Goal: Transaction & Acquisition: Book appointment/travel/reservation

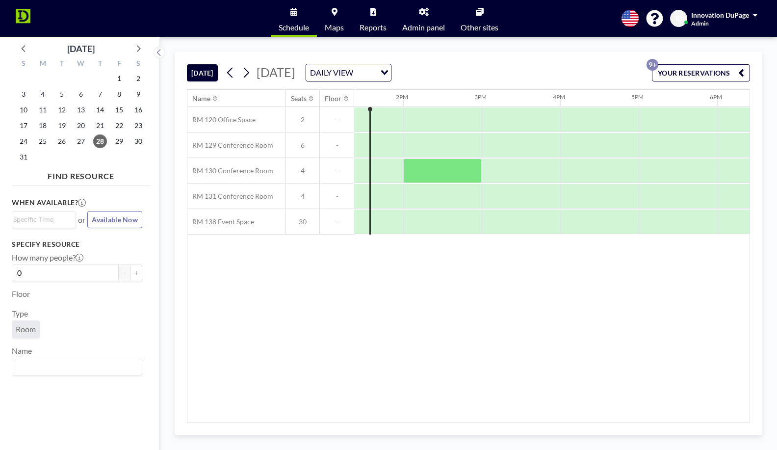
scroll to position [0, 1047]
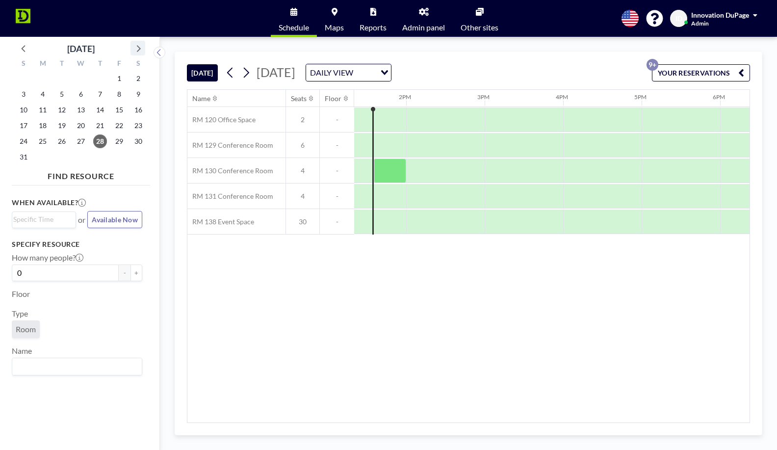
click at [142, 46] on icon at bounding box center [137, 48] width 13 height 13
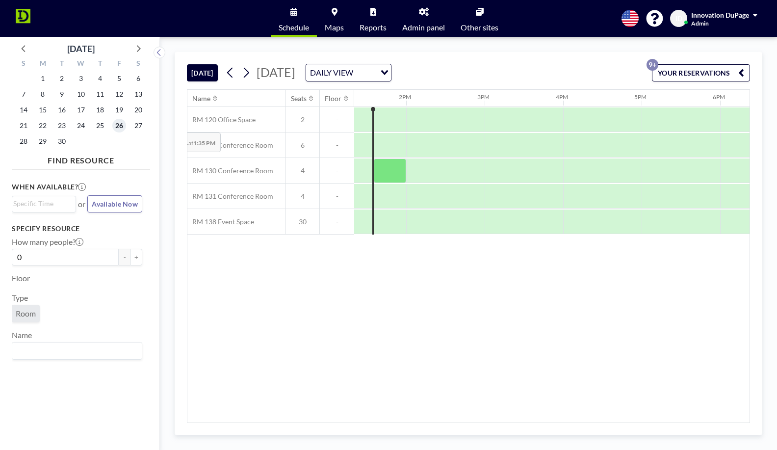
click at [112, 126] on span "26" at bounding box center [119, 126] width 14 height 14
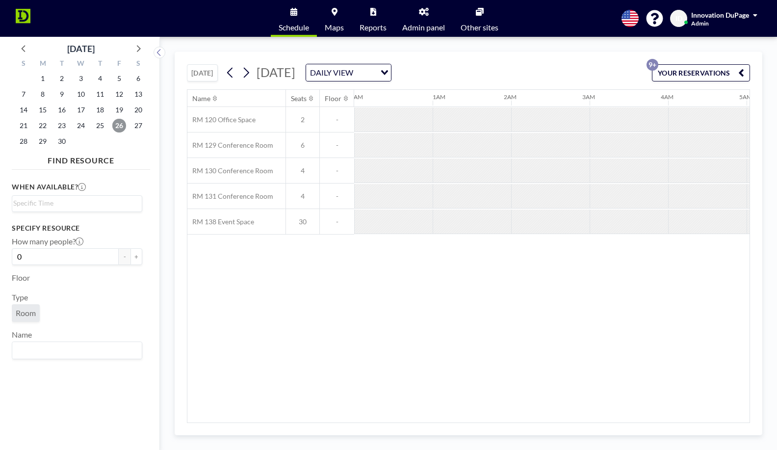
scroll to position [0, 549]
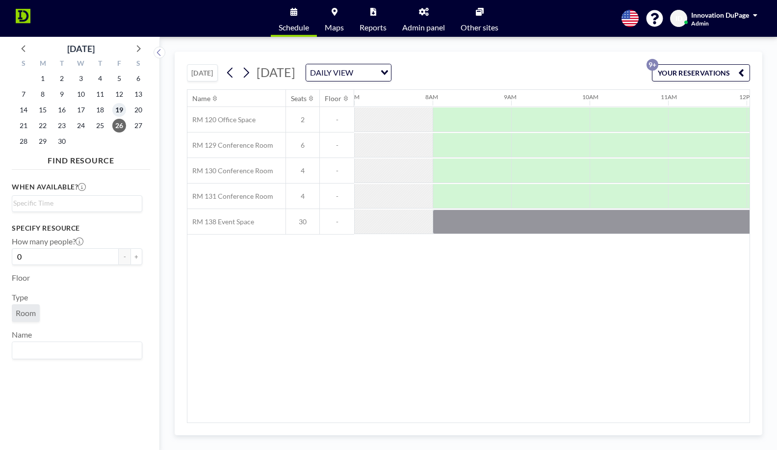
click at [119, 113] on span "19" at bounding box center [119, 110] width 14 height 14
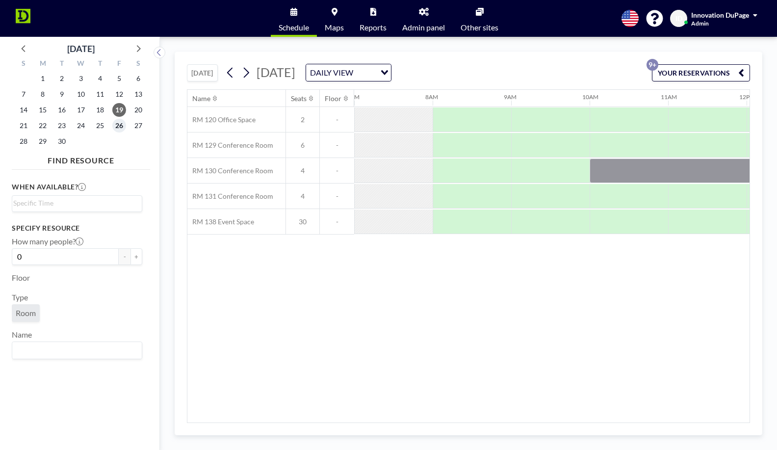
click at [117, 126] on span "26" at bounding box center [119, 126] width 14 height 14
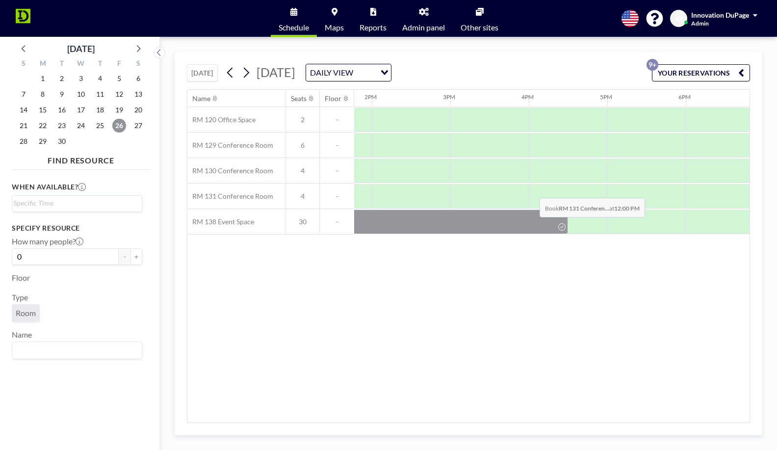
scroll to position [0, 1083]
click at [124, 108] on span "19" at bounding box center [119, 110] width 14 height 14
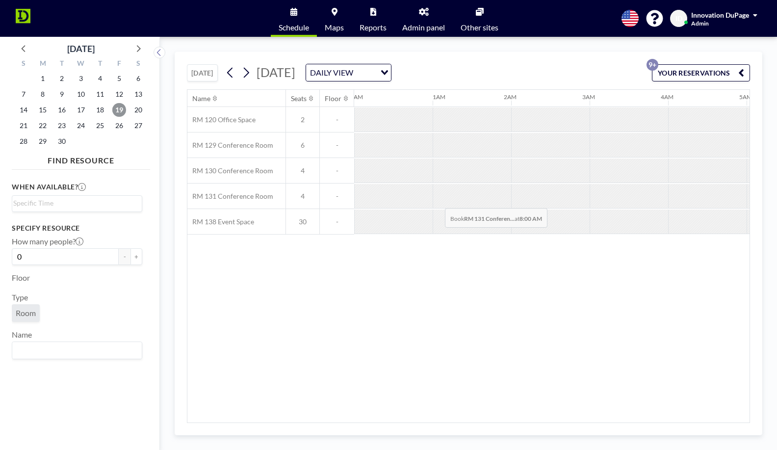
scroll to position [0, 549]
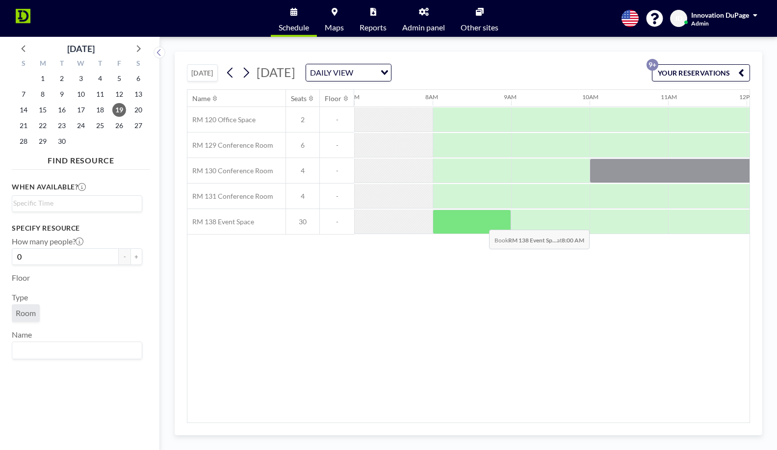
click at [481, 222] on div at bounding box center [472, 221] width 78 height 25
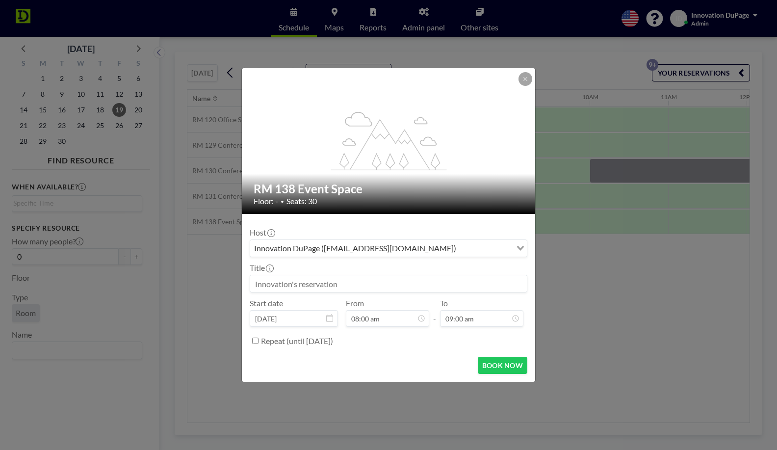
click at [377, 281] on input at bounding box center [388, 283] width 277 height 17
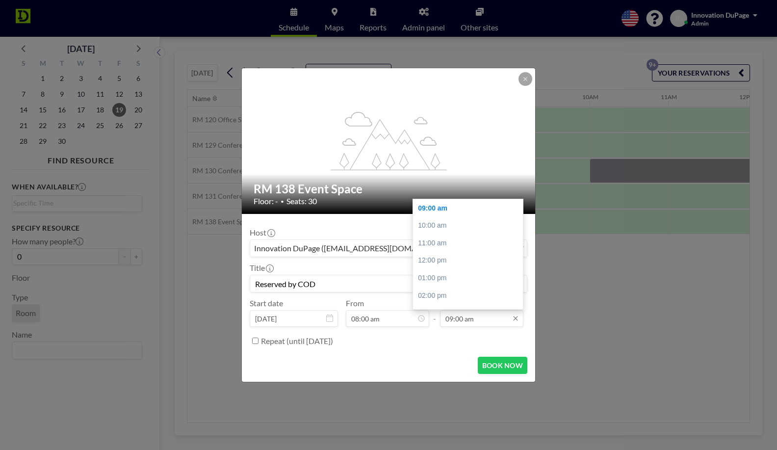
type input "Reserved by COD"
click at [485, 322] on input "09:00 am" at bounding box center [481, 318] width 83 height 17
click at [459, 260] on div "04:00 pm" at bounding box center [468, 261] width 110 height 18
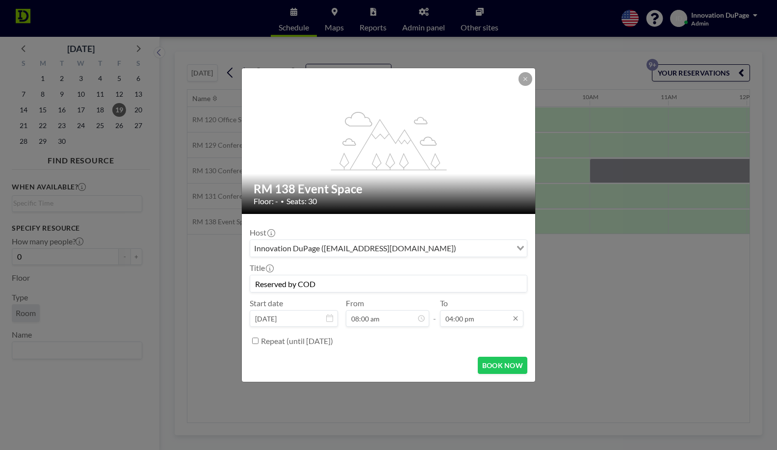
scroll to position [113, 0]
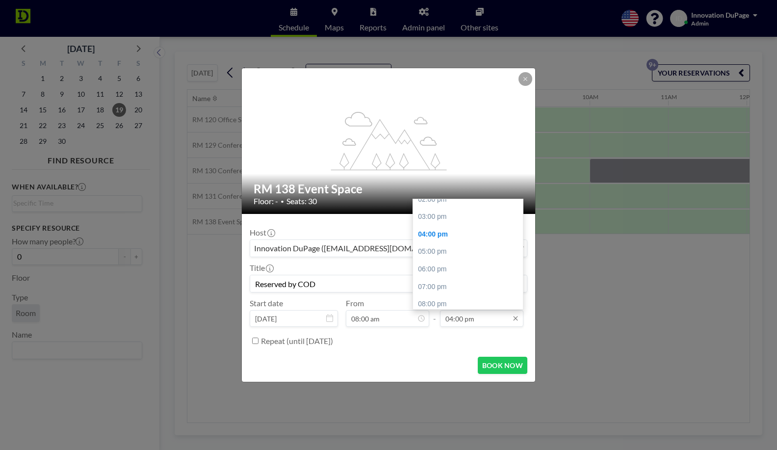
click at [460, 319] on input "04:00 pm" at bounding box center [481, 318] width 83 height 17
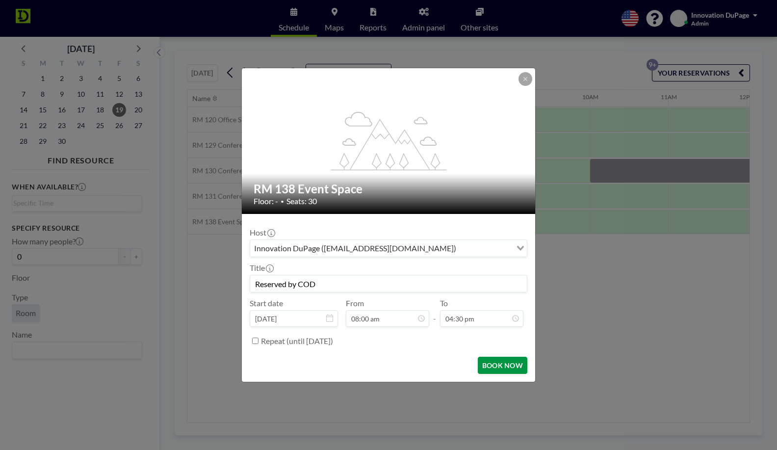
type input "04:30 pm"
click at [502, 365] on button "BOOK NOW" at bounding box center [503, 365] width 50 height 17
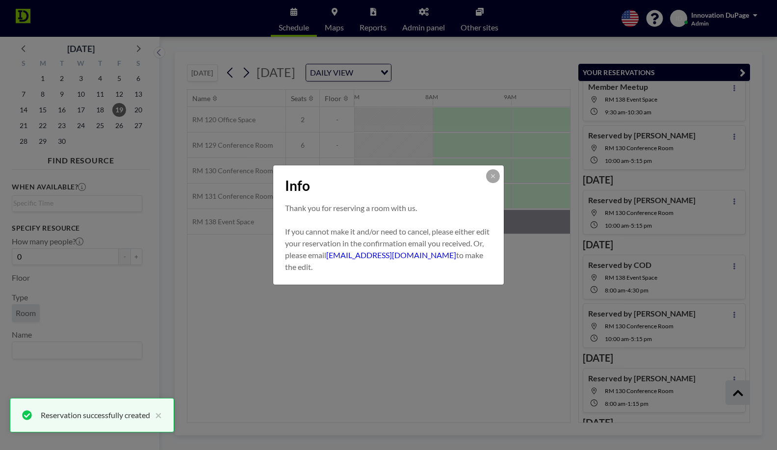
scroll to position [176, 0]
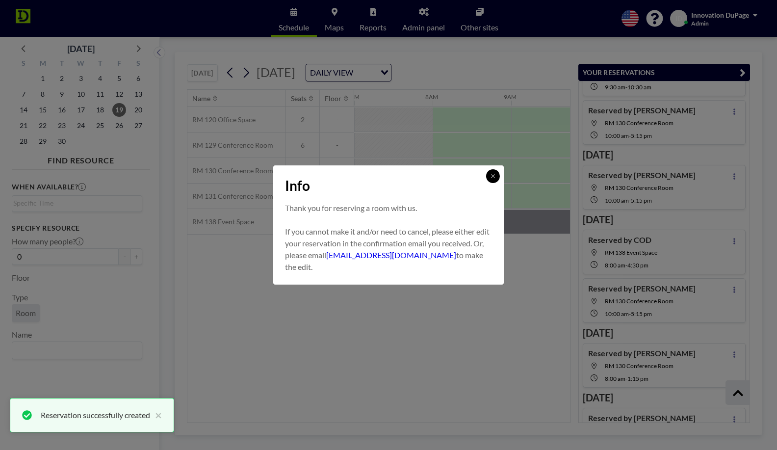
click at [489, 175] on button at bounding box center [493, 176] width 14 height 14
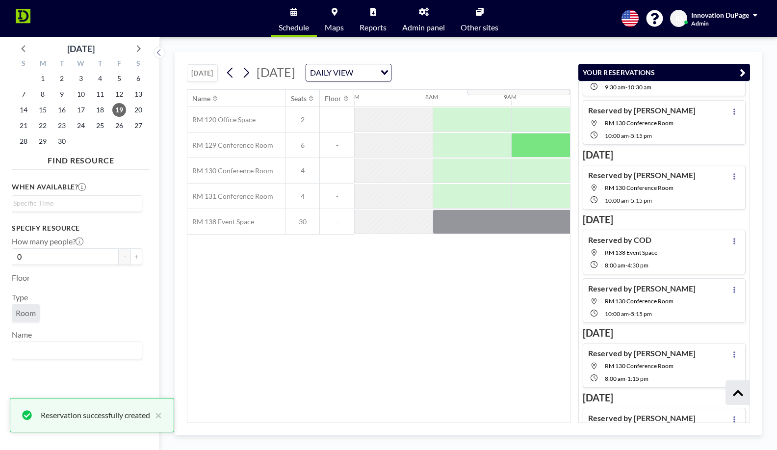
click at [742, 69] on icon "button" at bounding box center [743, 73] width 6 height 12
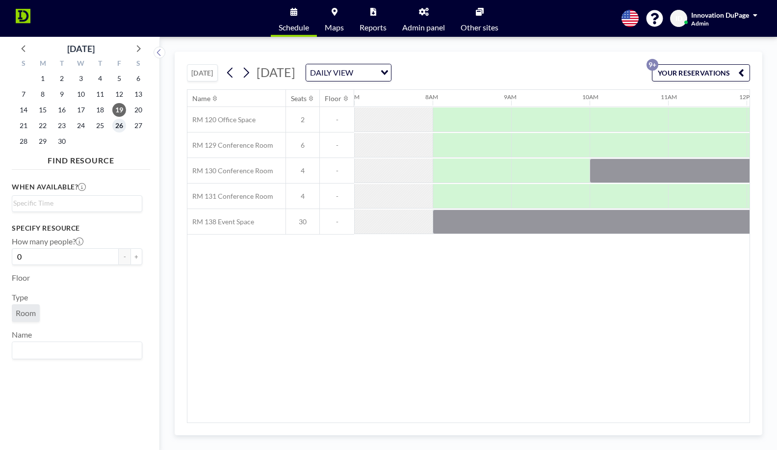
click at [124, 128] on span "26" at bounding box center [119, 126] width 14 height 14
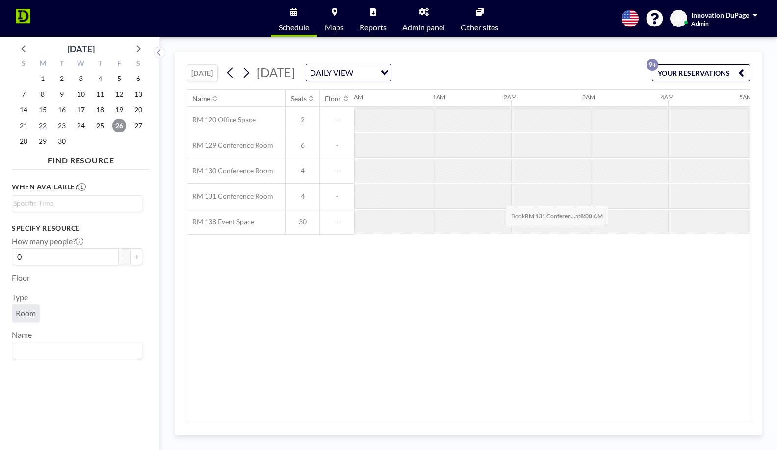
scroll to position [0, 549]
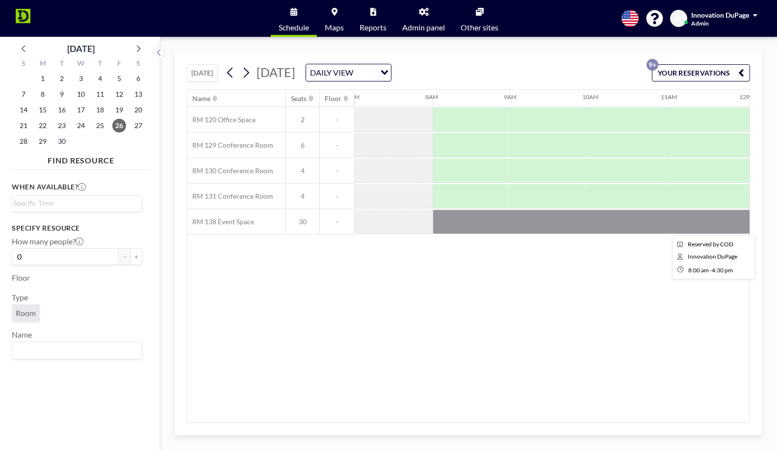
click at [521, 225] on div at bounding box center [766, 221] width 667 height 25
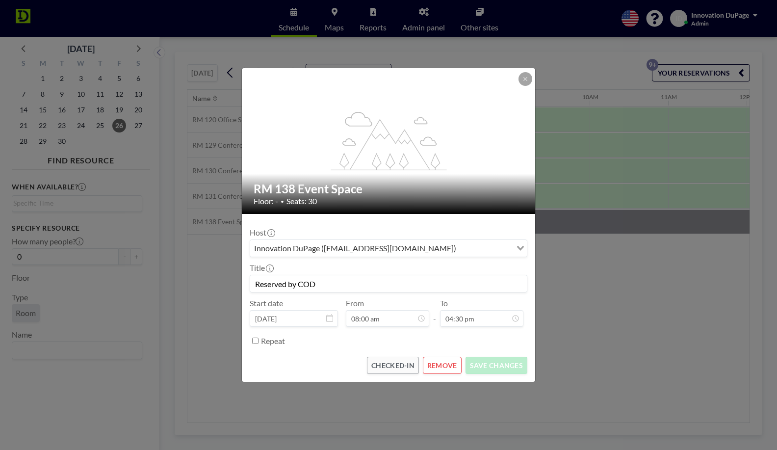
click at [437, 365] on button "REMOVE" at bounding box center [442, 365] width 39 height 17
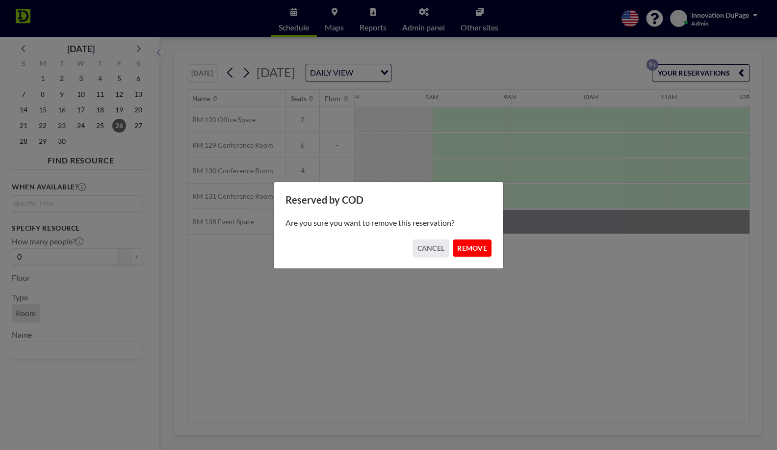
click at [476, 254] on button "REMOVE" at bounding box center [472, 247] width 39 height 17
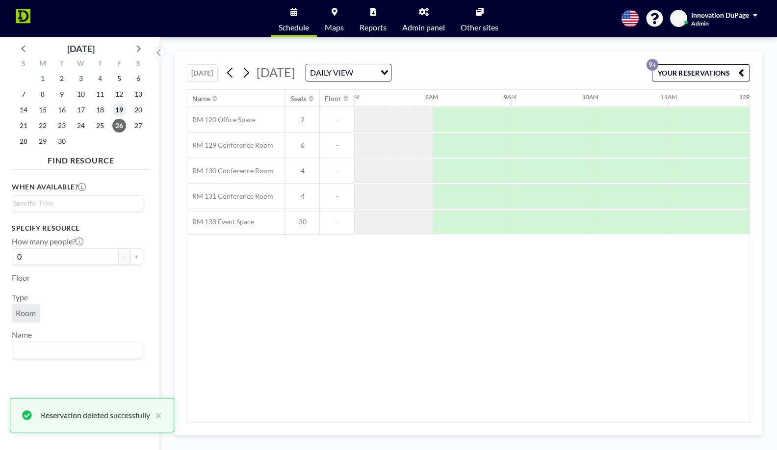
click at [119, 112] on span "19" at bounding box center [119, 110] width 14 height 14
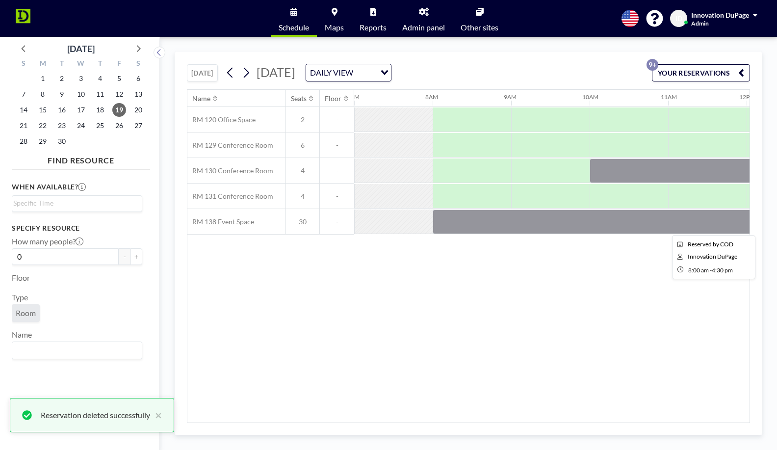
click at [484, 220] on div at bounding box center [766, 221] width 667 height 25
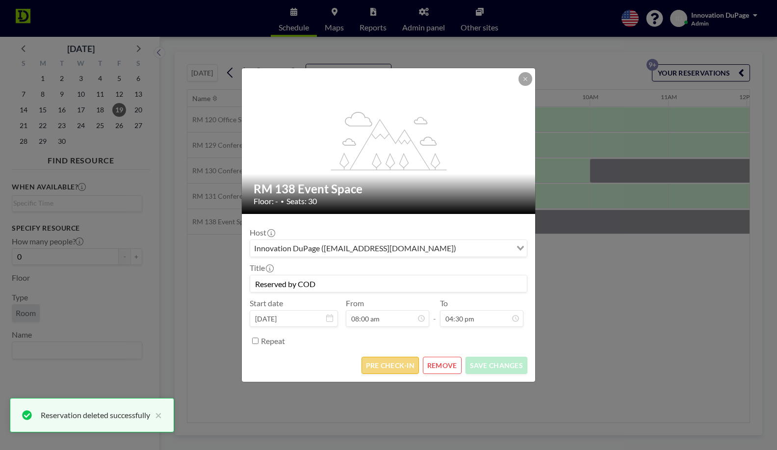
click at [406, 365] on button "PRE CHECK-IN" at bounding box center [389, 365] width 57 height 17
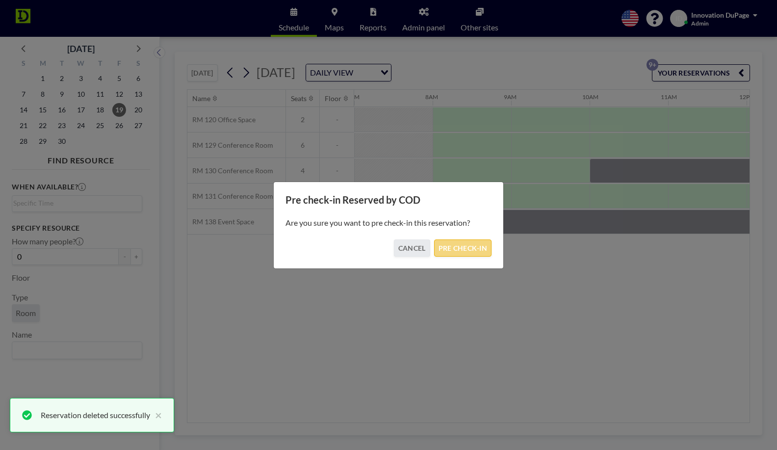
click at [458, 254] on button "PRE CHECK-IN" at bounding box center [462, 247] width 57 height 17
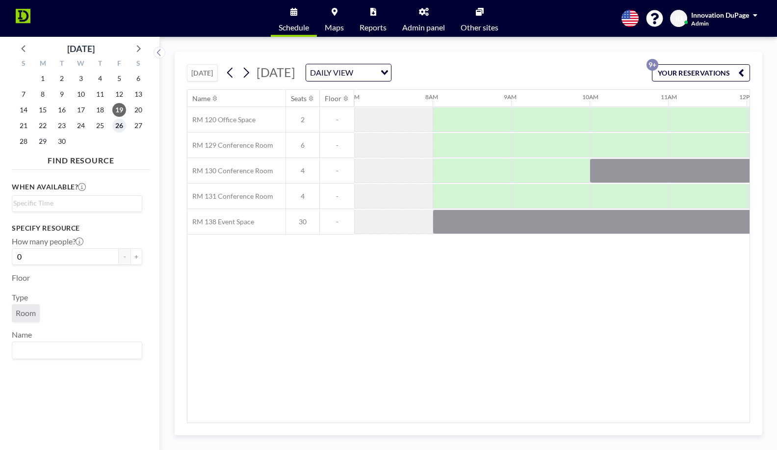
click at [121, 124] on span "26" at bounding box center [119, 126] width 14 height 14
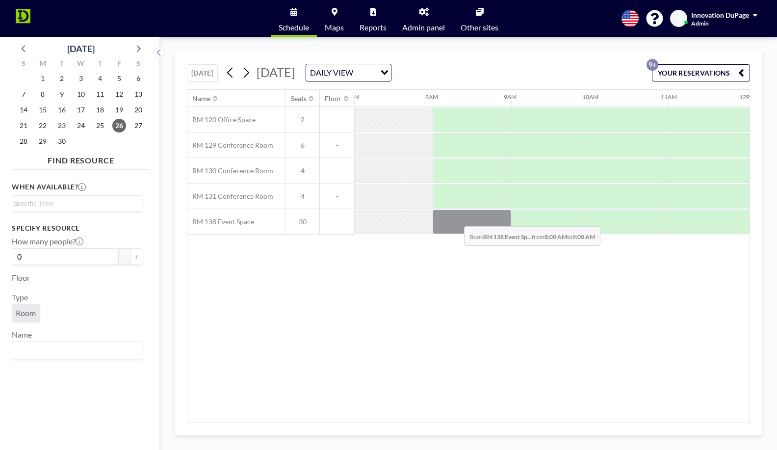
click at [456, 219] on div at bounding box center [472, 221] width 78 height 25
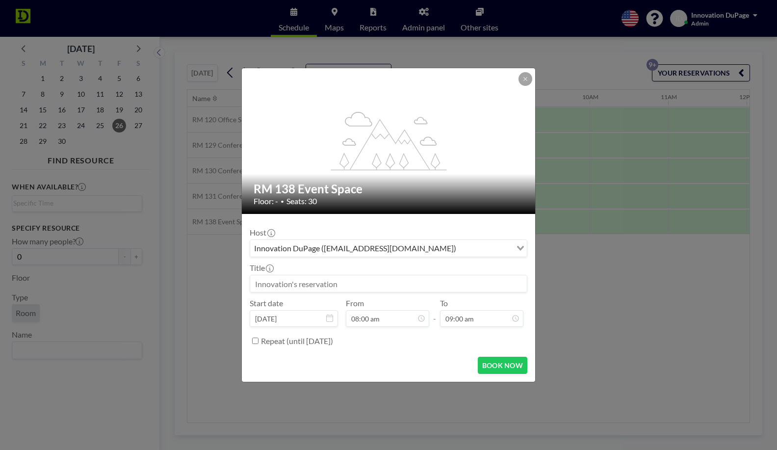
click at [348, 281] on input at bounding box center [388, 283] width 277 height 17
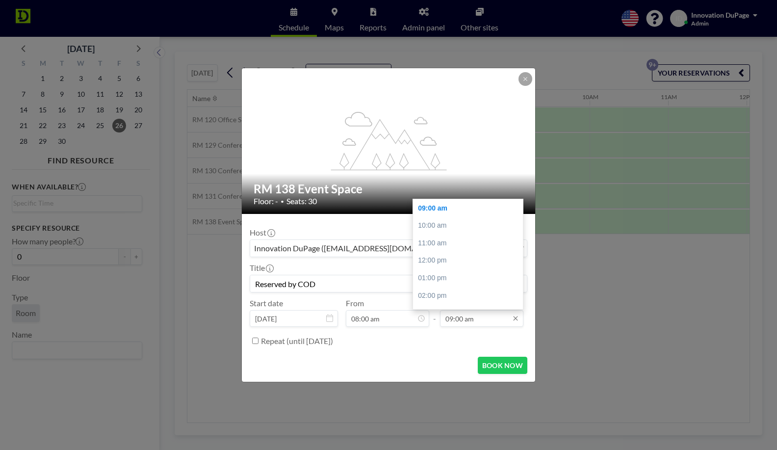
type input "Reserved by COD"
click at [462, 322] on input "09:00 am" at bounding box center [481, 318] width 83 height 17
click at [443, 250] on div "04:00 pm" at bounding box center [468, 250] width 110 height 18
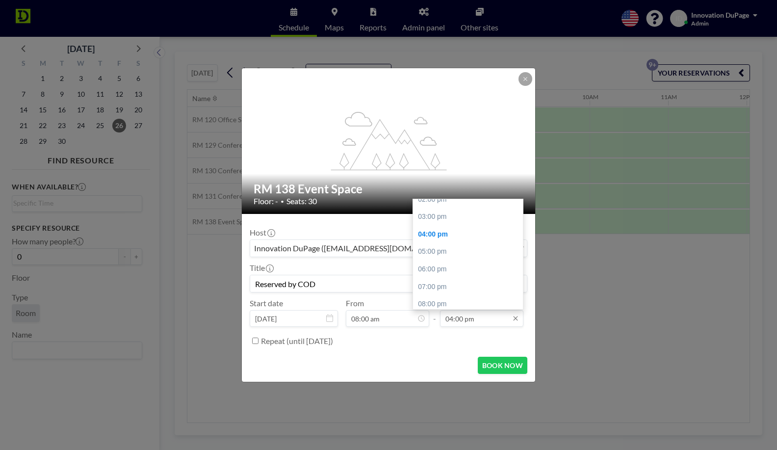
click at [460, 319] on input "04:00 pm" at bounding box center [481, 318] width 83 height 17
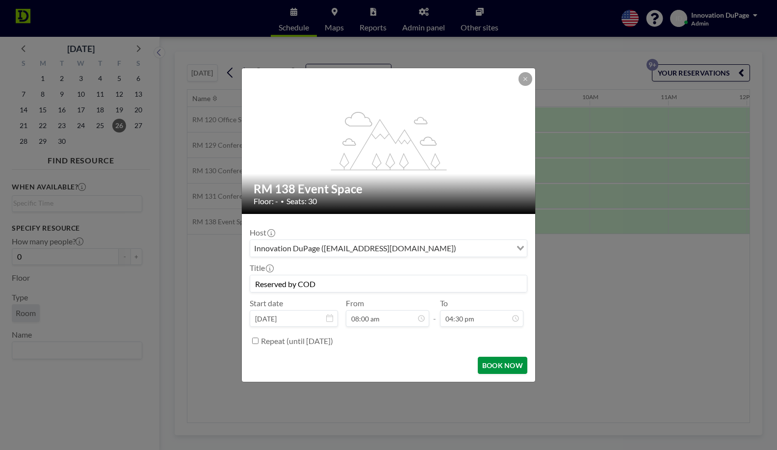
type input "04:30 pm"
click at [510, 369] on button "BOOK NOW" at bounding box center [503, 365] width 50 height 17
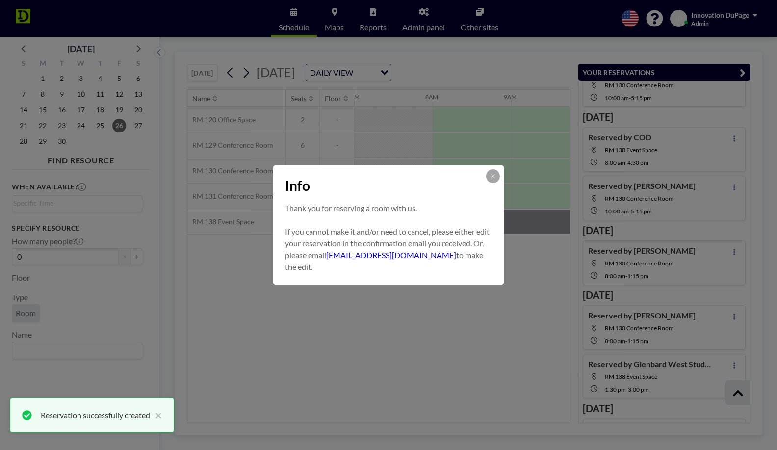
scroll to position [323, 0]
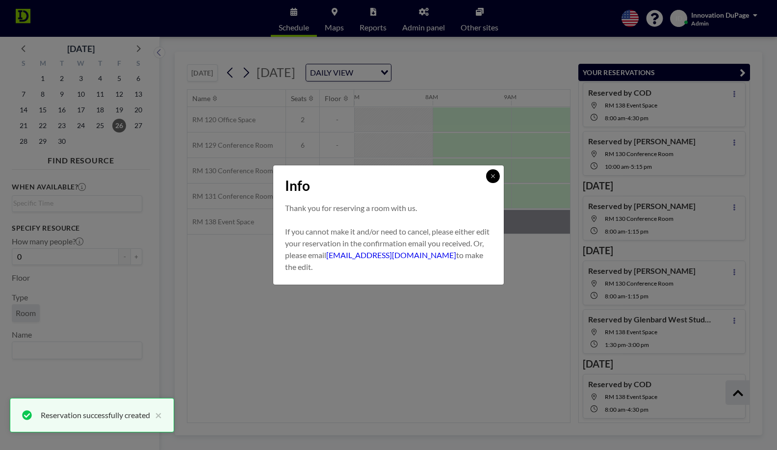
click at [495, 176] on icon at bounding box center [493, 176] width 6 height 6
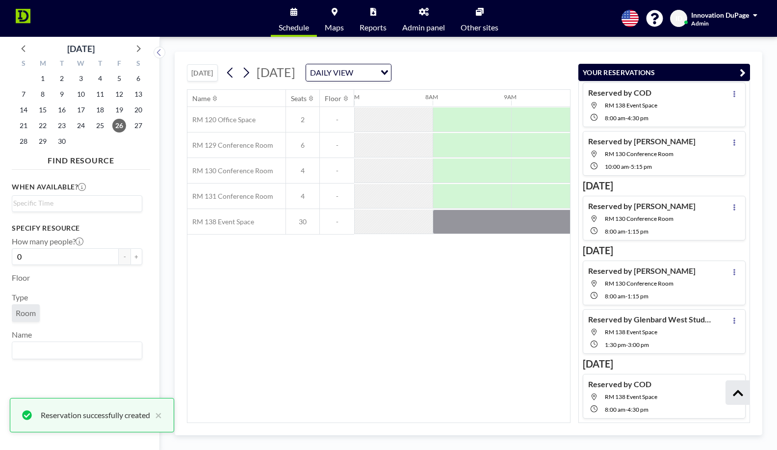
click at [744, 71] on icon "button" at bounding box center [743, 73] width 6 height 12
